Goal: Transaction & Acquisition: Purchase product/service

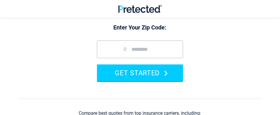
scroll to position [70, 0]
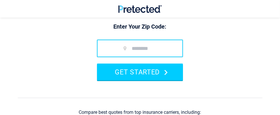
click at [108, 46] on input "zip code" at bounding box center [140, 48] width 86 height 17
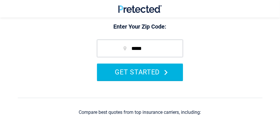
type input "*****"
click at [155, 74] on button "GET STARTED" at bounding box center [140, 72] width 86 height 17
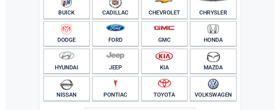
scroll to position [82, 0]
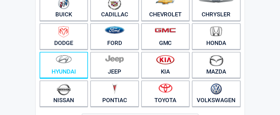
click at [64, 66] on figure at bounding box center [64, 61] width 42 height 13
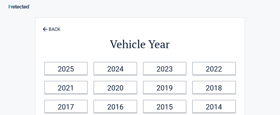
scroll to position [0, 0]
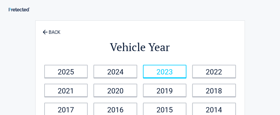
click at [154, 69] on link "2023" at bounding box center [165, 71] width 44 height 13
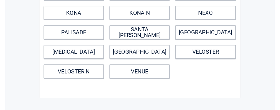
scroll to position [101, 0]
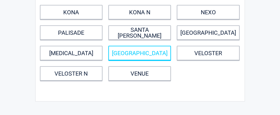
click at [139, 50] on link "[GEOGRAPHIC_DATA]" at bounding box center [139, 53] width 63 height 15
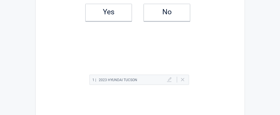
scroll to position [0, 0]
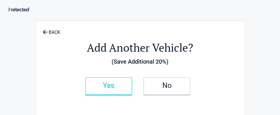
click at [112, 85] on h2 "Yes" at bounding box center [109, 85] width 34 height 4
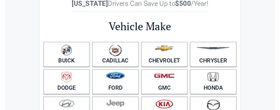
scroll to position [40, 0]
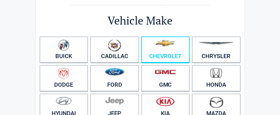
click at [168, 44] on img at bounding box center [166, 43] width 20 height 6
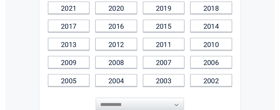
scroll to position [84, 0]
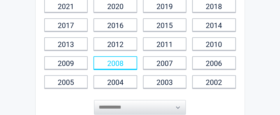
click at [119, 61] on link "2008" at bounding box center [116, 62] width 44 height 13
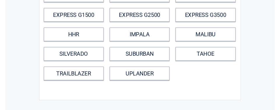
scroll to position [106, 0]
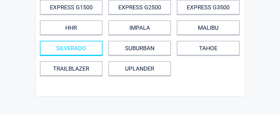
click at [78, 48] on link "SILVERADO" at bounding box center [71, 48] width 63 height 15
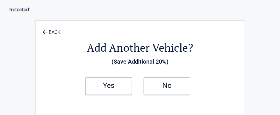
scroll to position [0, 0]
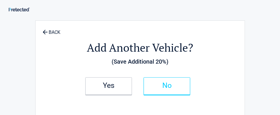
click at [167, 84] on h2 "No" at bounding box center [167, 85] width 34 height 4
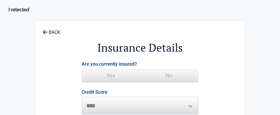
click at [108, 74] on span "Yes" at bounding box center [111, 76] width 58 height 12
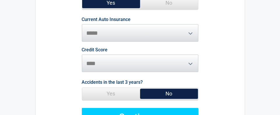
scroll to position [73, 0]
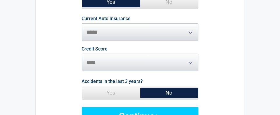
click at [166, 92] on span "No" at bounding box center [169, 93] width 58 height 12
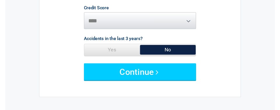
scroll to position [115, 0]
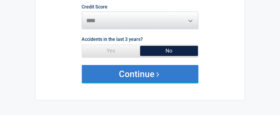
click at [146, 75] on button "Continue" at bounding box center [140, 73] width 117 height 17
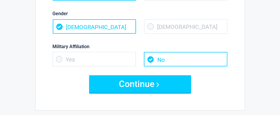
scroll to position [127, 0]
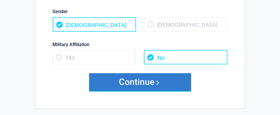
click at [139, 80] on button "Continue" at bounding box center [140, 81] width 102 height 17
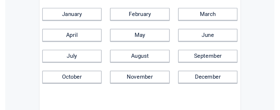
scroll to position [62, 0]
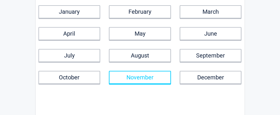
click at [156, 74] on link "November" at bounding box center [140, 77] width 62 height 13
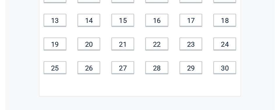
scroll to position [104, 0]
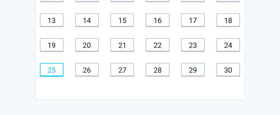
click at [56, 67] on link "25" at bounding box center [52, 69] width 24 height 13
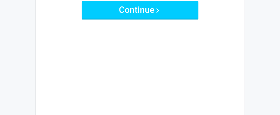
scroll to position [0, 0]
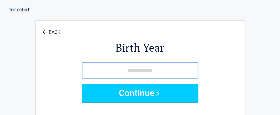
click at [88, 69] on input "tel" at bounding box center [140, 70] width 117 height 16
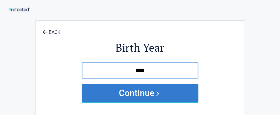
type input "****"
click at [125, 95] on button "Continue" at bounding box center [140, 92] width 117 height 17
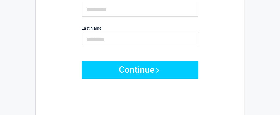
scroll to position [63, 0]
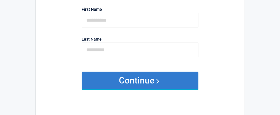
click at [152, 77] on button "Continue" at bounding box center [140, 80] width 117 height 17
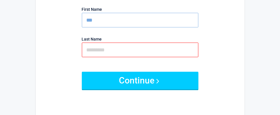
type input "****"
